Goal: Information Seeking & Learning: Learn about a topic

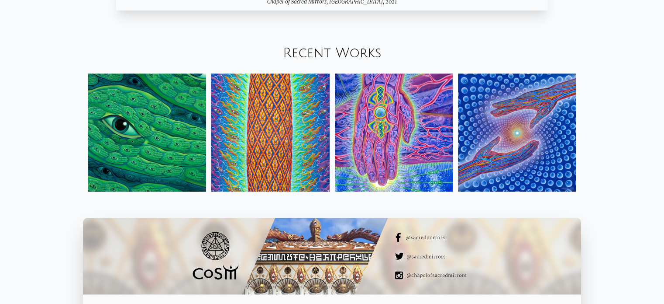
scroll to position [994, 0]
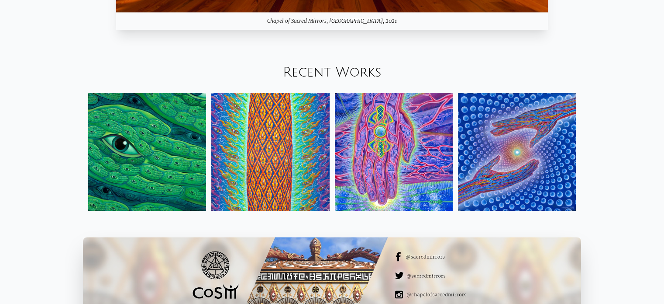
click at [334, 74] on link "Recent Works" at bounding box center [332, 72] width 99 height 14
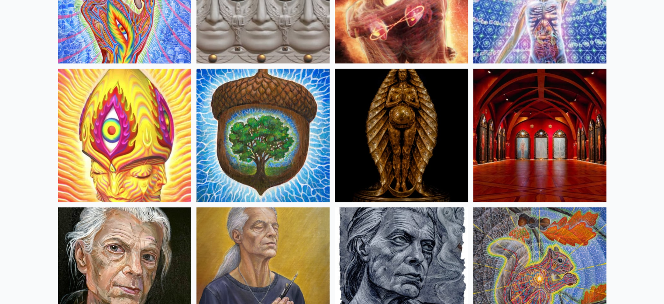
scroll to position [218, 0]
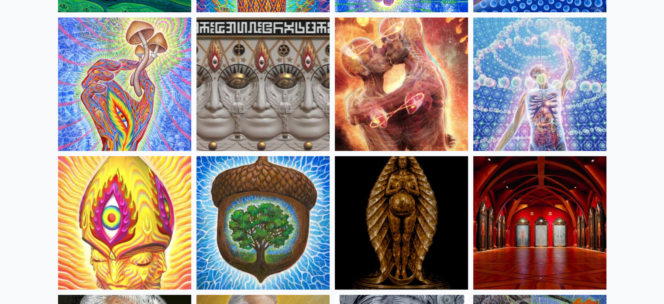
click at [539, 113] on img at bounding box center [540, 83] width 133 height 133
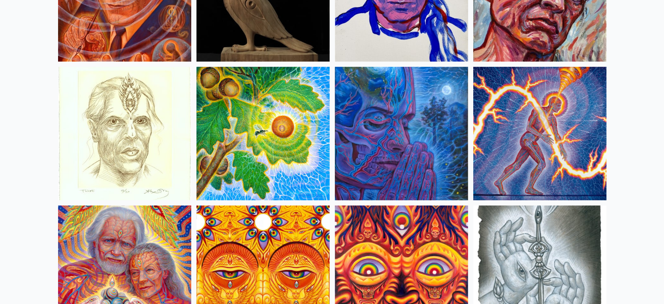
scroll to position [2534, 0]
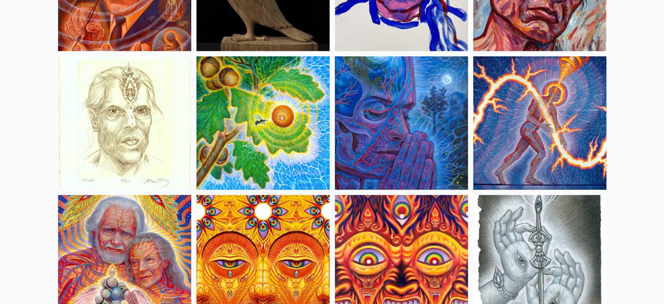
click at [411, 139] on img at bounding box center [401, 122] width 133 height 133
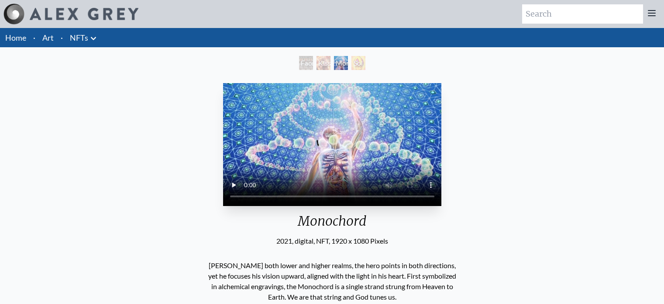
scroll to position [69, 0]
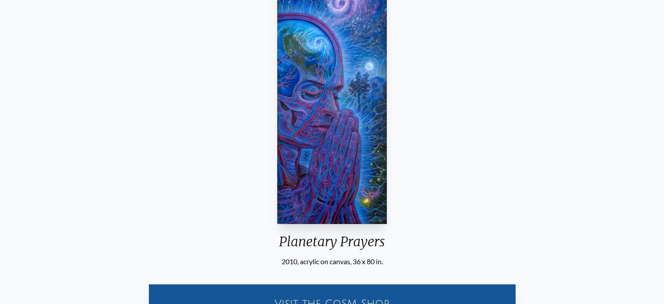
scroll to position [87, 0]
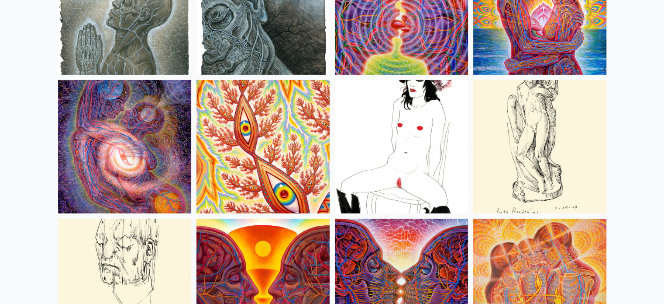
scroll to position [2927, 0]
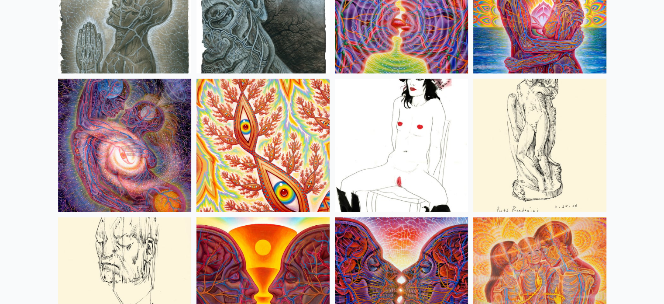
click at [274, 48] on img at bounding box center [263, 6] width 133 height 133
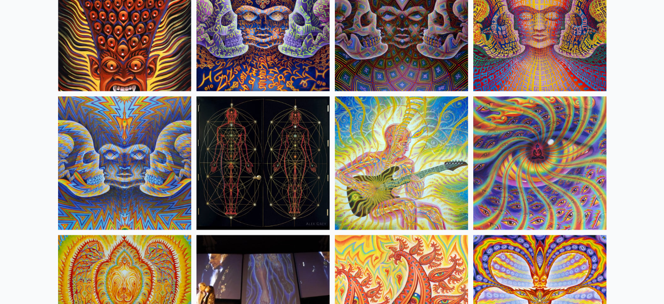
scroll to position [4587, 0]
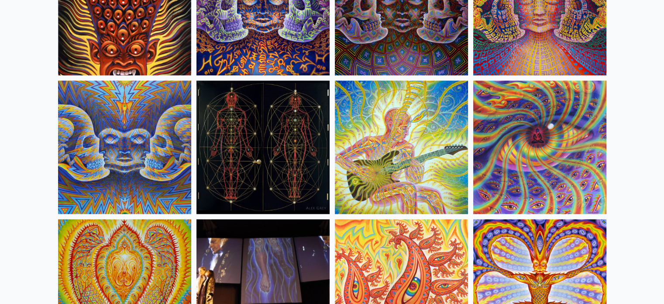
click at [304, 153] on img at bounding box center [263, 146] width 133 height 133
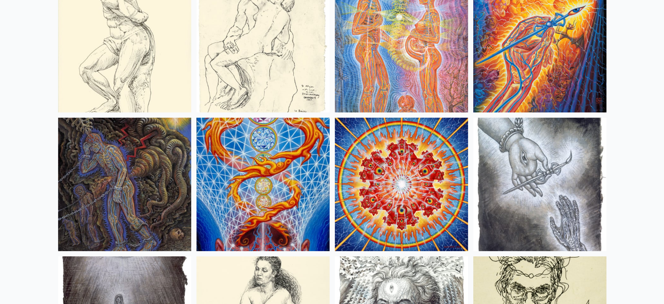
scroll to position [6771, 0]
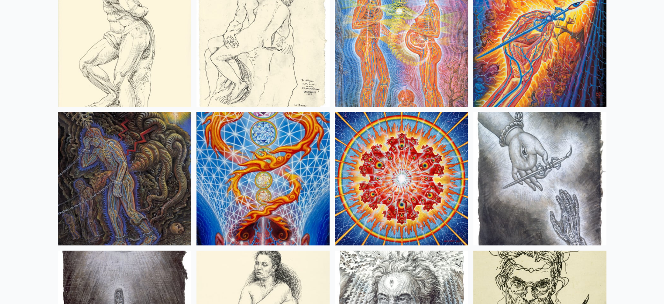
click at [303, 185] on img at bounding box center [263, 178] width 133 height 133
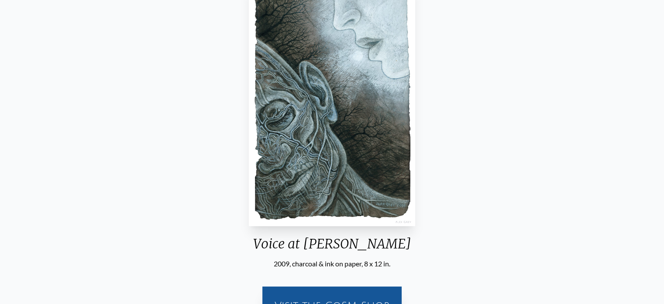
scroll to position [101, 0]
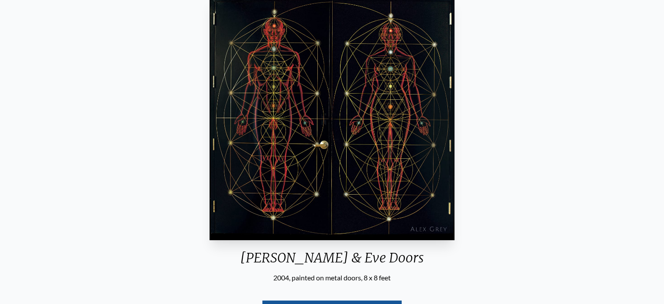
scroll to position [87, 0]
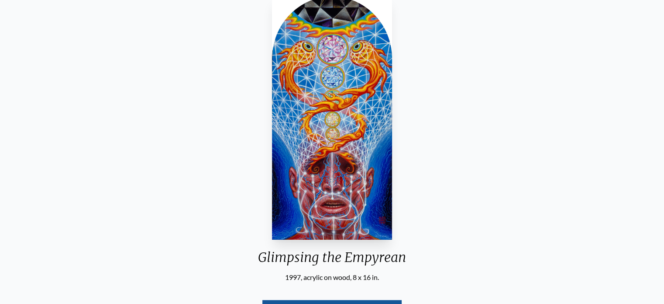
scroll to position [87, 0]
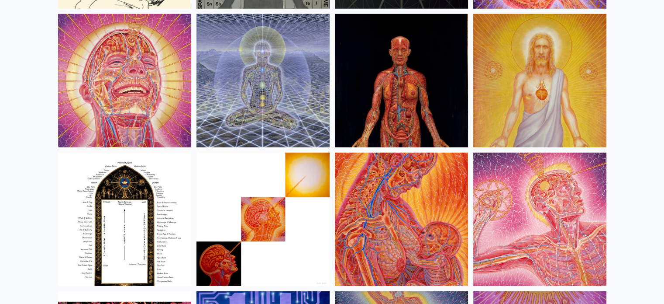
scroll to position [9218, 0]
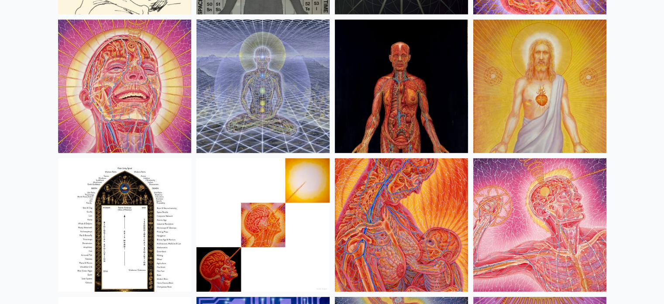
click at [265, 112] on img at bounding box center [263, 86] width 133 height 133
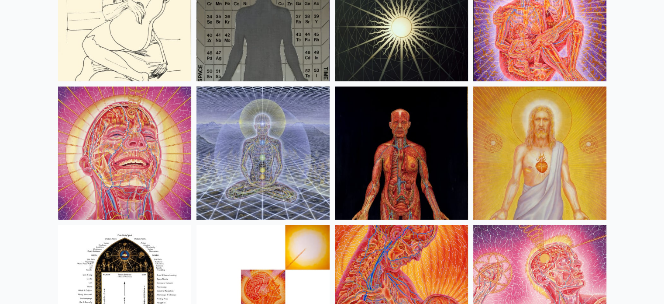
scroll to position [9102, 0]
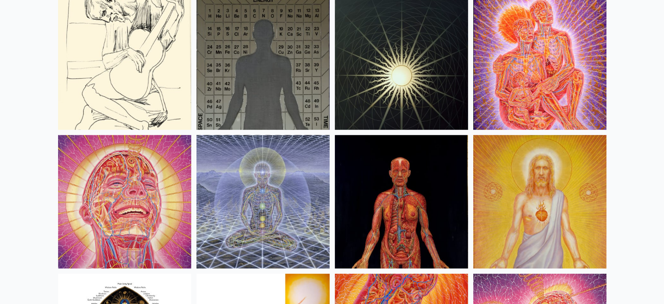
click at [264, 184] on img at bounding box center [263, 201] width 133 height 133
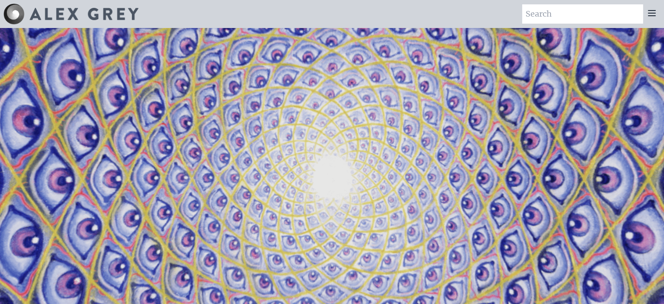
click at [600, 16] on input "search" at bounding box center [582, 13] width 121 height 19
type input "planetary prayers"
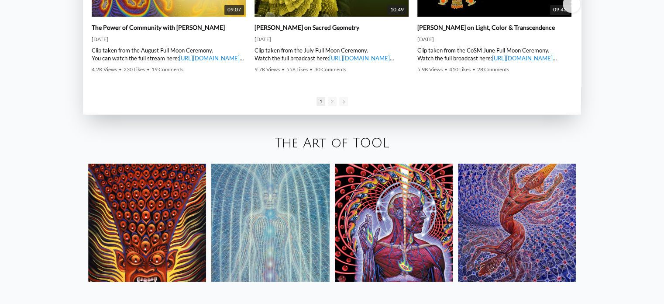
scroll to position [1407, 0]
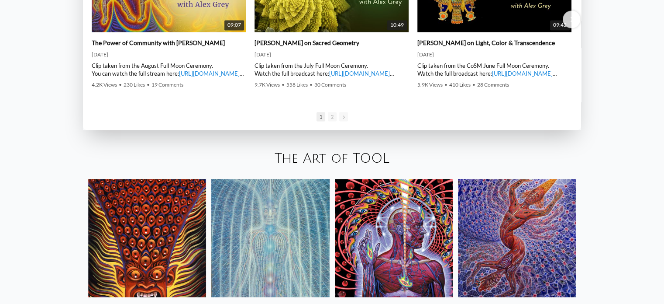
click at [317, 166] on link "The Art of TOOL" at bounding box center [332, 158] width 115 height 14
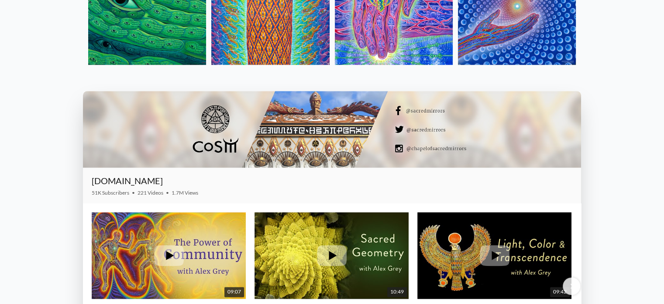
scroll to position [965, 0]
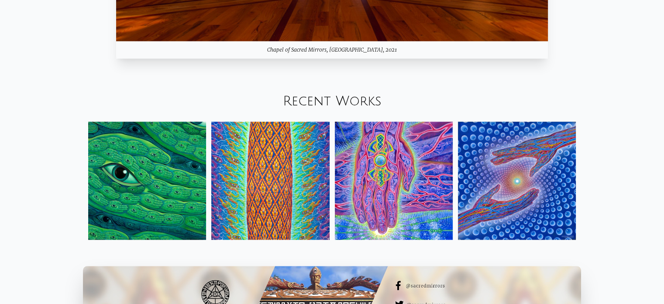
click at [320, 96] on link "Recent Works" at bounding box center [332, 101] width 99 height 14
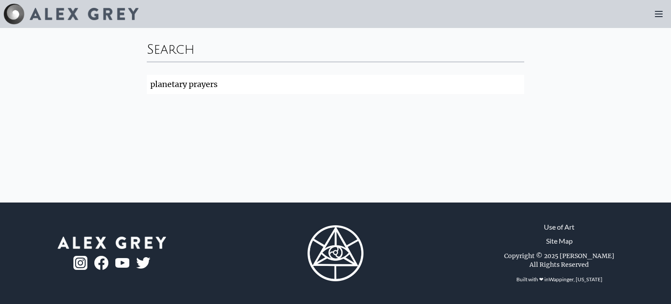
drag, startPoint x: 252, startPoint y: 85, endPoint x: 135, endPoint y: 105, distance: 117.9
click at [135, 104] on div "Search planetary prayers Search" at bounding box center [335, 115] width 671 height 174
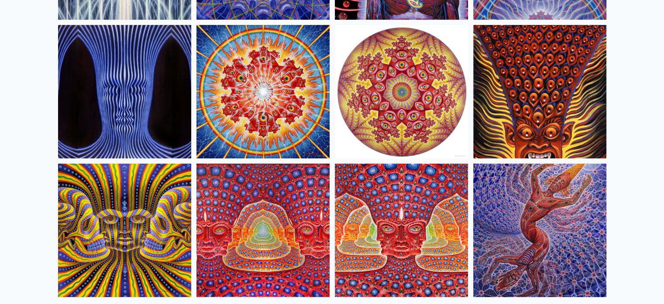
scroll to position [463, 0]
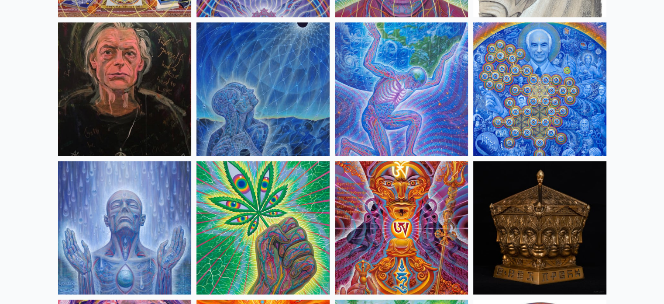
scroll to position [1180, 0]
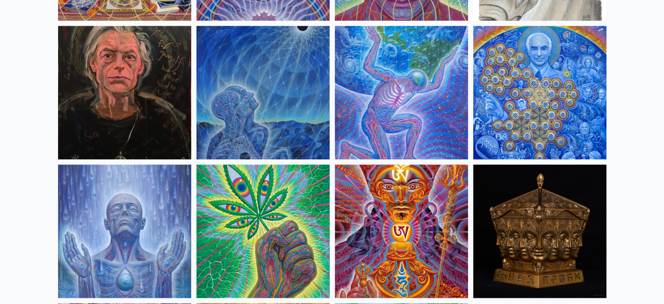
click at [261, 139] on img at bounding box center [263, 92] width 133 height 133
click at [137, 259] on img at bounding box center [124, 230] width 133 height 133
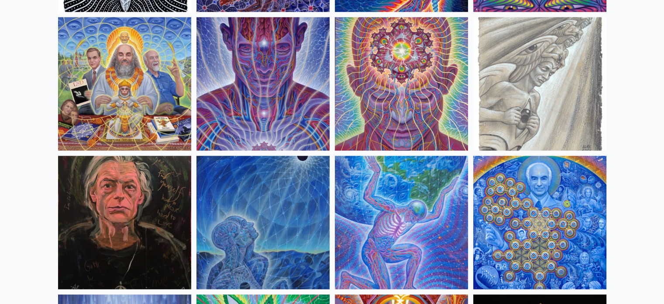
scroll to position [1048, 0]
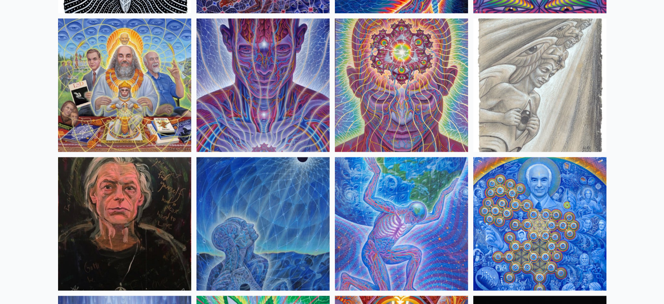
click at [252, 100] on img at bounding box center [263, 84] width 133 height 133
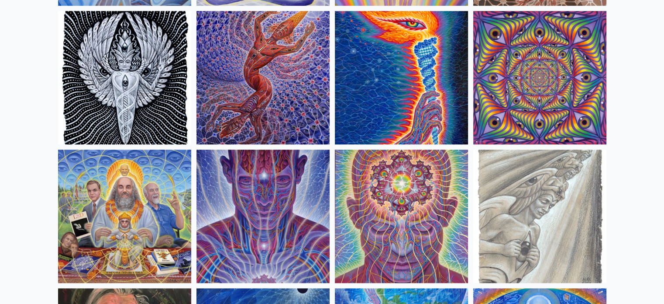
scroll to position [1005, 0]
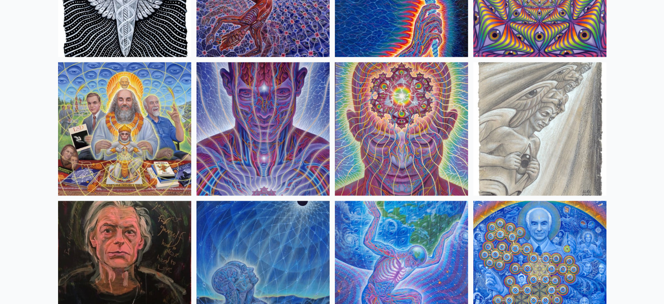
click at [292, 166] on img at bounding box center [263, 128] width 133 height 133
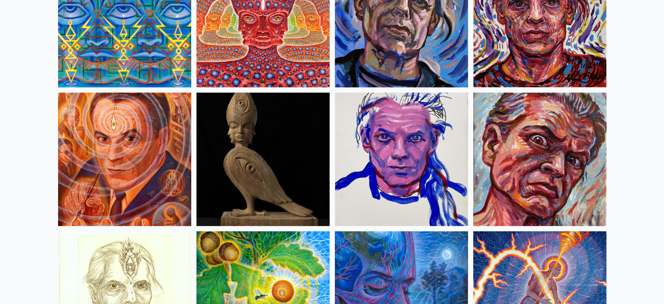
scroll to position [2490, 0]
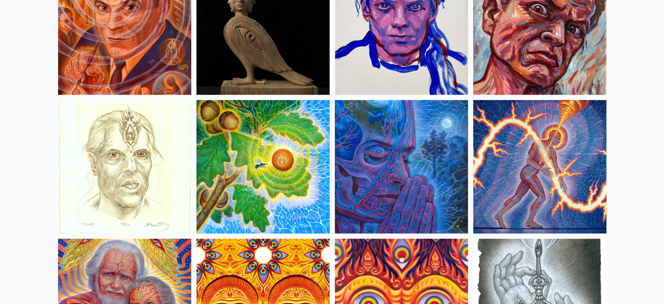
click at [381, 182] on img at bounding box center [401, 166] width 133 height 133
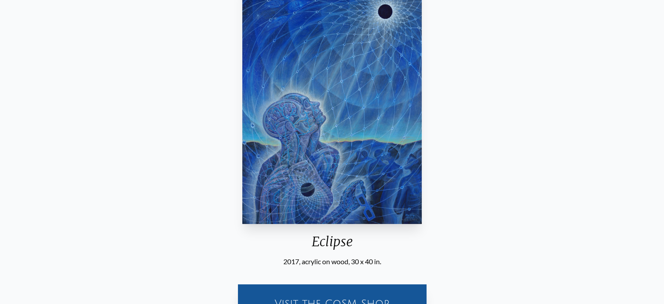
scroll to position [87, 0]
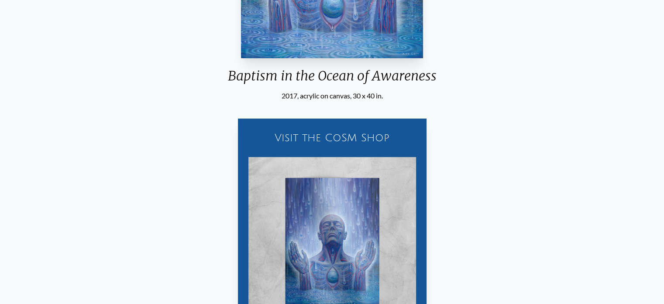
scroll to position [262, 0]
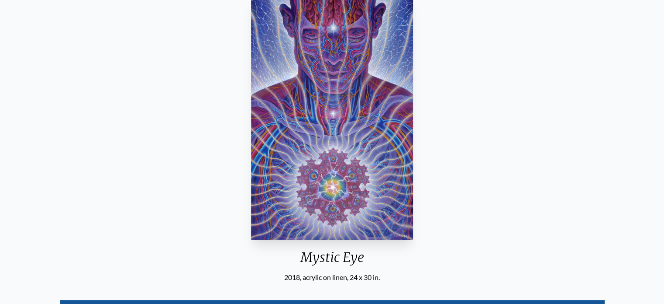
scroll to position [87, 0]
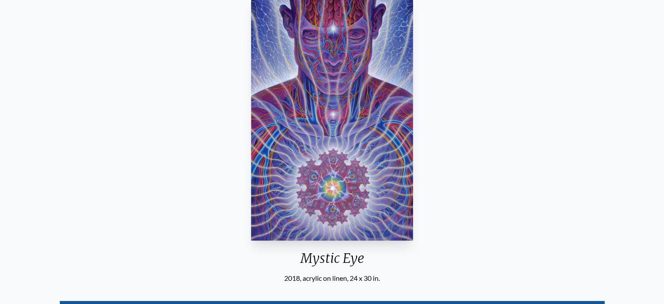
scroll to position [87, 0]
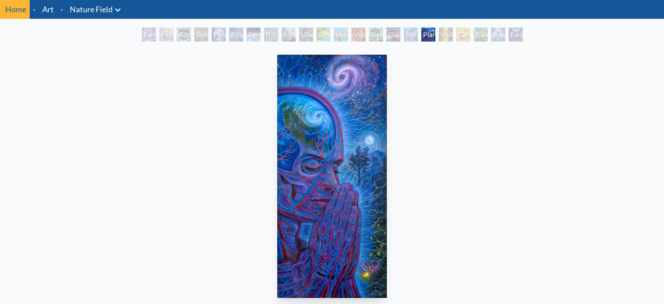
scroll to position [44, 0]
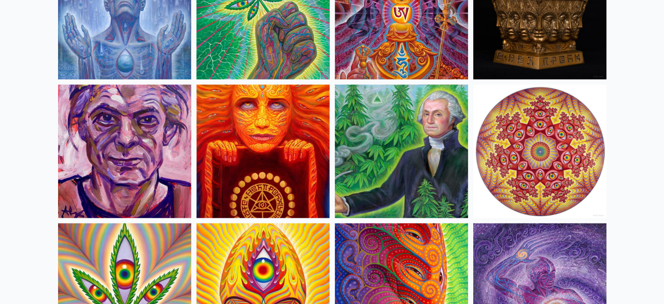
scroll to position [1223, 0]
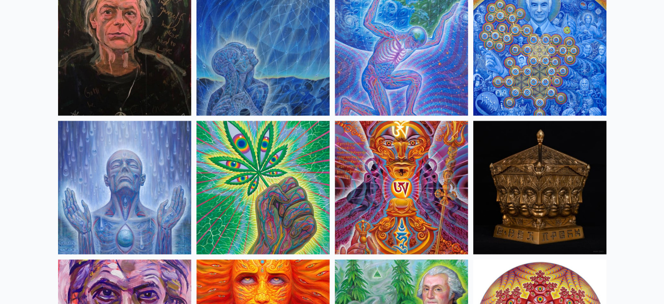
click at [165, 204] on img at bounding box center [124, 187] width 133 height 133
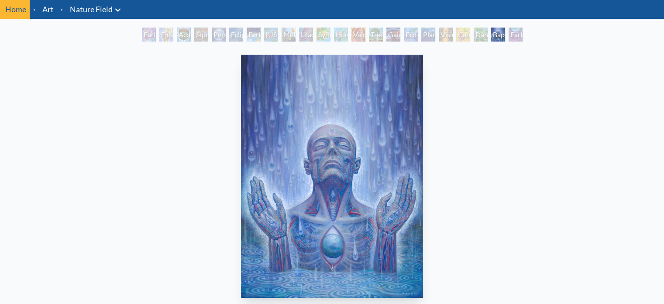
scroll to position [44, 0]
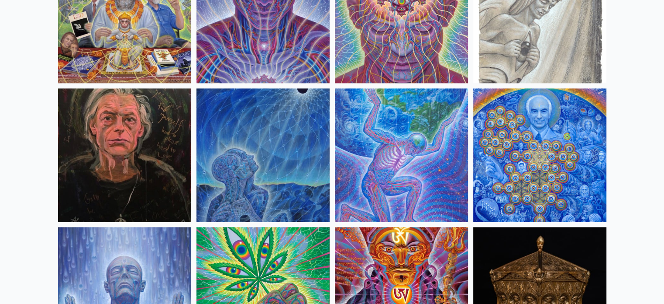
scroll to position [1005, 0]
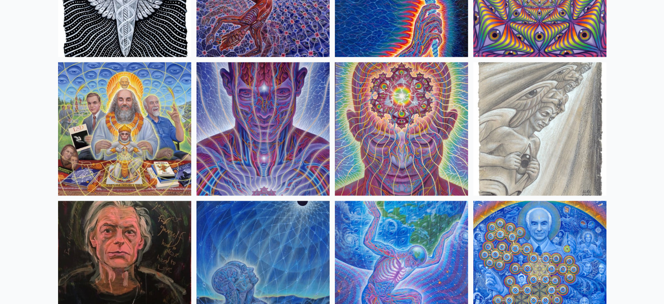
click at [243, 138] on img at bounding box center [263, 128] width 133 height 133
click at [402, 148] on img at bounding box center [401, 128] width 133 height 133
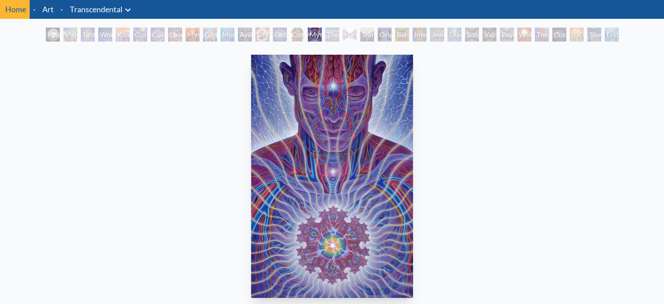
scroll to position [44, 0]
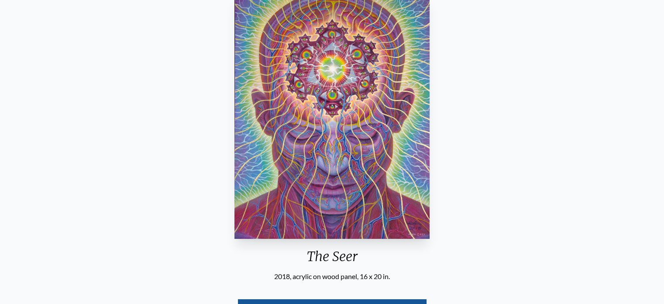
scroll to position [44, 0]
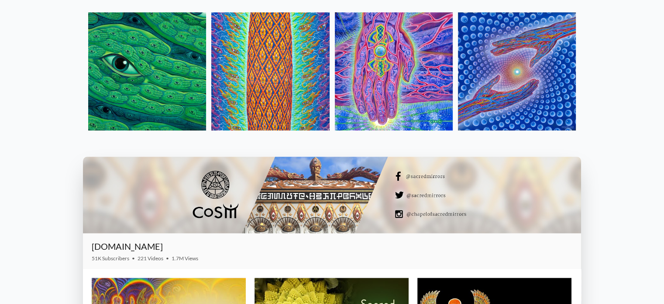
scroll to position [1005, 0]
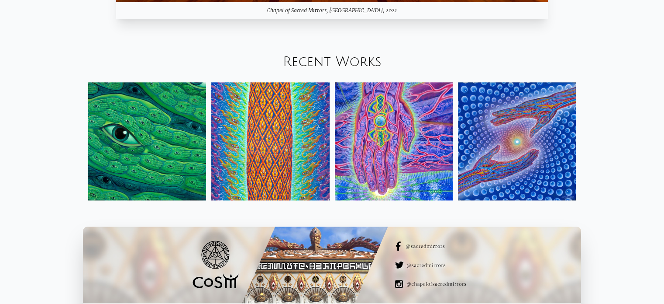
click at [364, 64] on link "Recent Works" at bounding box center [332, 62] width 99 height 14
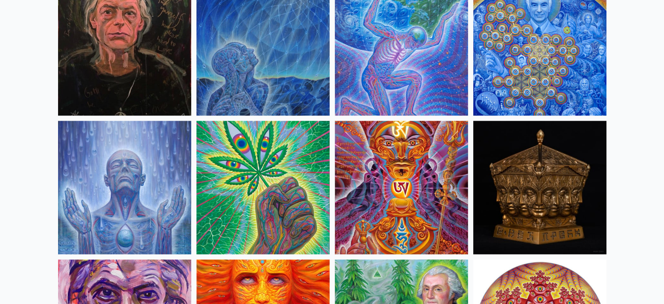
scroll to position [1005, 0]
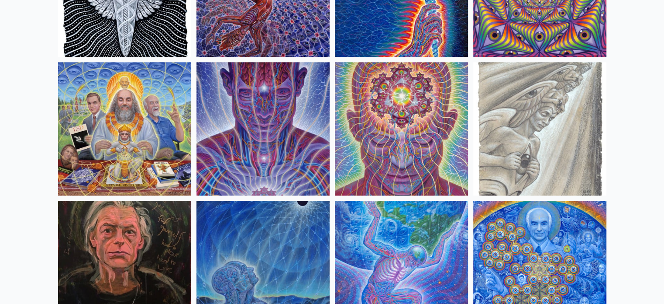
click at [285, 156] on img at bounding box center [263, 128] width 133 height 133
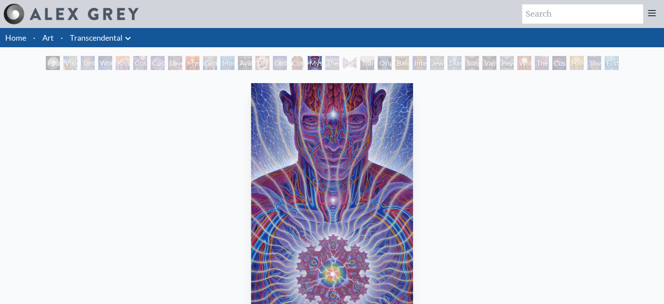
scroll to position [175, 0]
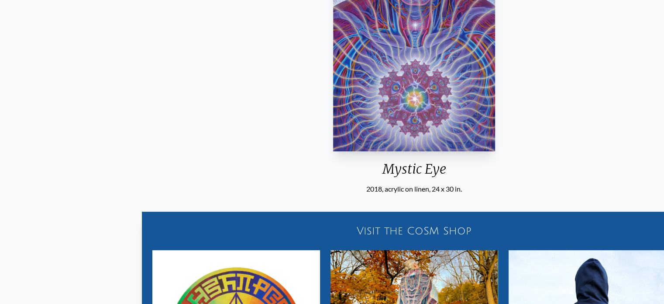
click at [384, 183] on div "Mystic Eye 2018, acrylic on linen, 24 x 30 in." at bounding box center [414, 49] width 169 height 289
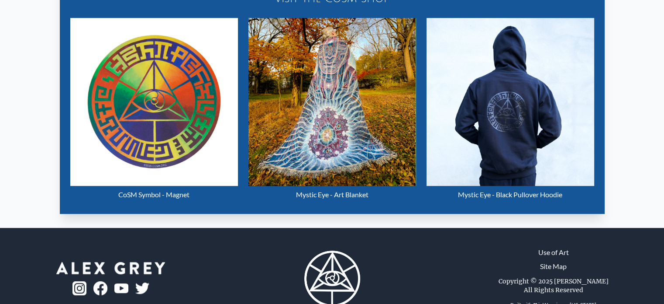
scroll to position [432, 0]
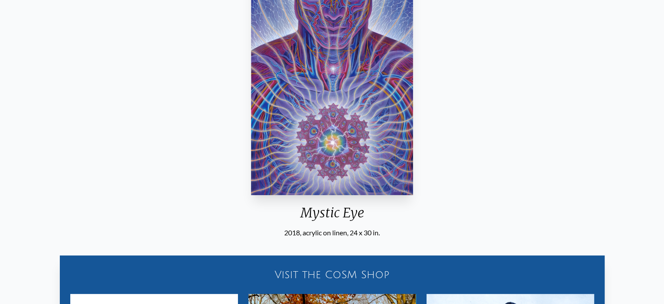
scroll to position [306, 0]
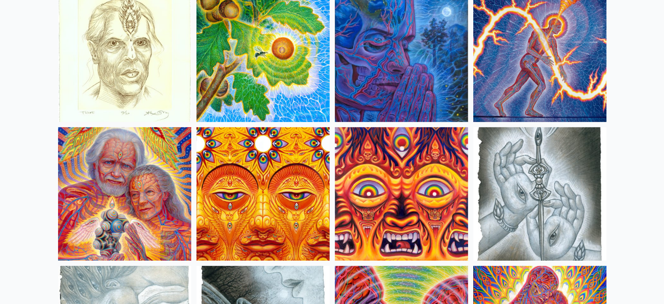
scroll to position [2490, 0]
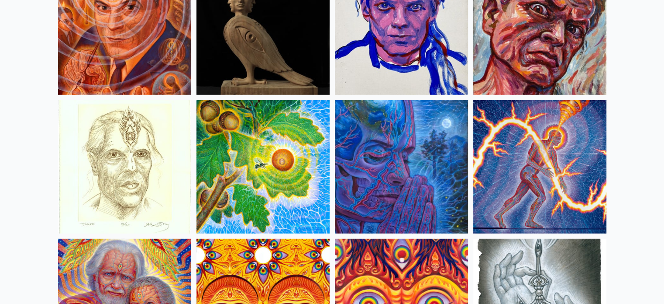
click at [384, 126] on img at bounding box center [401, 166] width 133 height 133
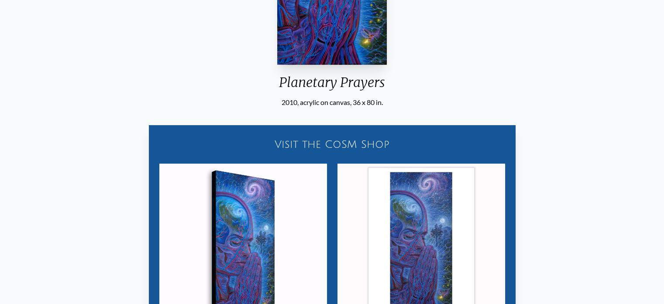
scroll to position [306, 0]
